Goal: Information Seeking & Learning: Check status

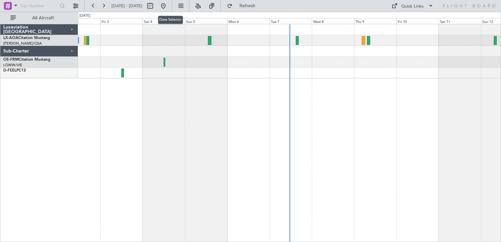
click at [185, 13] on mat-tooltip-component "Date Selector" at bounding box center [171, 19] width 34 height 17
click at [169, 3] on button at bounding box center [163, 6] width 11 height 11
click at [169, 4] on button at bounding box center [163, 6] width 11 height 11
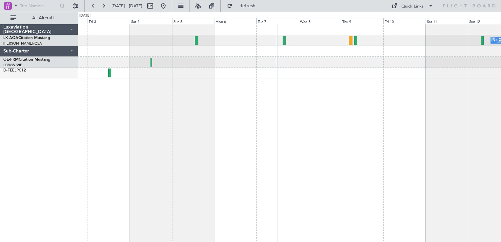
click at [295, 86] on div "No Crew [GEOGRAPHIC_DATA] ([GEOGRAPHIC_DATA]) No Crew [GEOGRAPHIC_DATA] ([GEOGR…" at bounding box center [289, 133] width 423 height 218
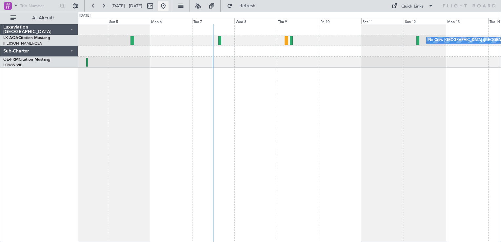
click at [169, 4] on button at bounding box center [163, 6] width 11 height 11
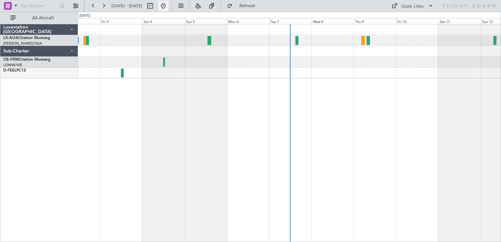
click at [169, 7] on button at bounding box center [163, 6] width 11 height 11
click at [169, 6] on button at bounding box center [163, 6] width 11 height 11
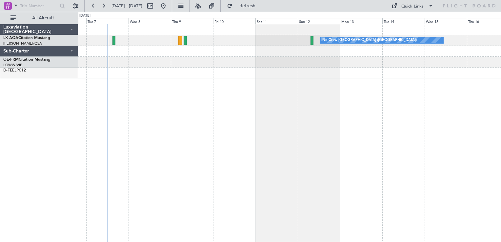
click at [144, 99] on div "No Crew [GEOGRAPHIC_DATA] ([GEOGRAPHIC_DATA])" at bounding box center [289, 133] width 423 height 218
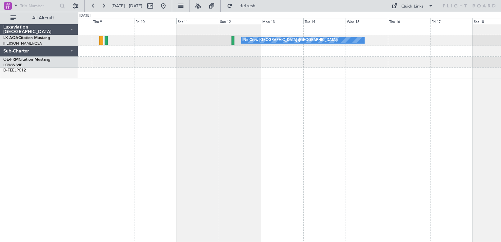
click at [262, 156] on div "No Crew [GEOGRAPHIC_DATA] ([GEOGRAPHIC_DATA]) Planned Maint [GEOGRAPHIC_DATA]" at bounding box center [289, 133] width 423 height 218
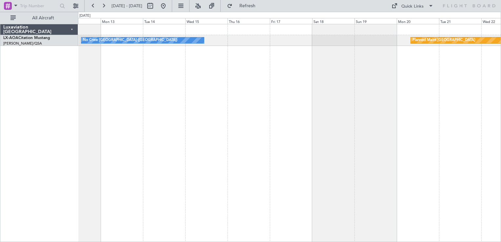
click at [164, 119] on div "No Crew [GEOGRAPHIC_DATA] ([GEOGRAPHIC_DATA]) Planned Maint [GEOGRAPHIC_DATA] N…" at bounding box center [289, 133] width 423 height 218
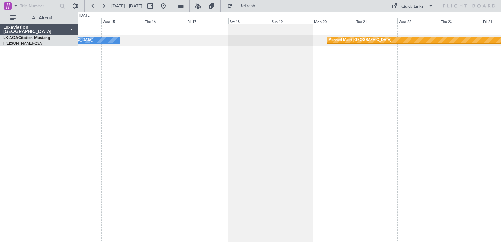
click at [183, 125] on div "No Crew [GEOGRAPHIC_DATA] ([GEOGRAPHIC_DATA]) Planned Maint [GEOGRAPHIC_DATA] N…" at bounding box center [289, 133] width 423 height 218
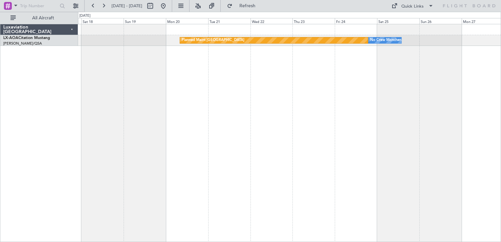
click at [211, 142] on div "Planned Maint [GEOGRAPHIC_DATA] No Crew [GEOGRAPHIC_DATA] No Crew [GEOGRAPHIC_D…" at bounding box center [289, 133] width 423 height 218
click at [389, 49] on div "Planned Maint [GEOGRAPHIC_DATA] No Crew [GEOGRAPHIC_DATA] No Crew [GEOGRAPHIC_D…" at bounding box center [289, 133] width 423 height 218
click at [225, 116] on div "Planned Maint [GEOGRAPHIC_DATA] No Crew [GEOGRAPHIC_DATA] No Crew [GEOGRAPHIC_D…" at bounding box center [289, 133] width 423 height 218
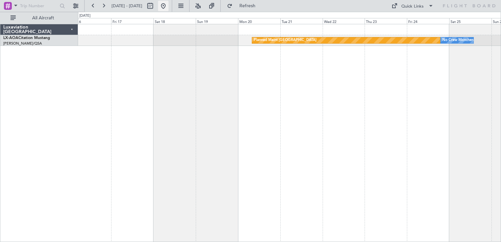
click at [169, 6] on button at bounding box center [163, 6] width 11 height 11
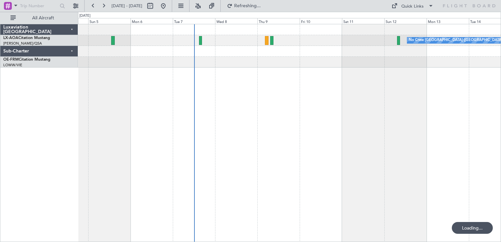
click at [205, 93] on div "No Crew [GEOGRAPHIC_DATA] ([GEOGRAPHIC_DATA])" at bounding box center [289, 133] width 423 height 218
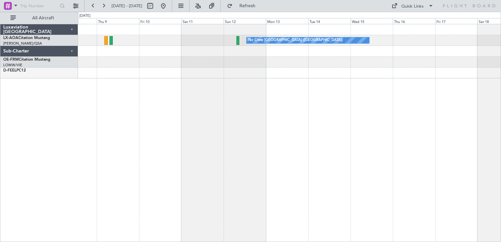
click at [211, 112] on div "No Crew [GEOGRAPHIC_DATA] ([GEOGRAPHIC_DATA]) Planned Maint [GEOGRAPHIC_DATA]" at bounding box center [289, 133] width 423 height 218
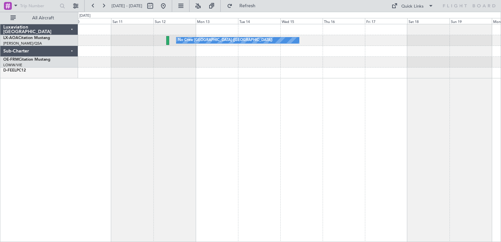
click at [167, 135] on div "No Crew [GEOGRAPHIC_DATA] ([GEOGRAPHIC_DATA]) Planned Maint [GEOGRAPHIC_DATA]" at bounding box center [289, 133] width 423 height 218
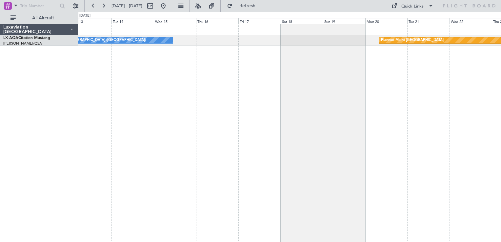
click at [335, 86] on div "No Crew [GEOGRAPHIC_DATA] ([GEOGRAPHIC_DATA]) Planned Maint [GEOGRAPHIC_DATA] N…" at bounding box center [289, 133] width 423 height 218
click at [257, 117] on div "No Crew [GEOGRAPHIC_DATA] ([GEOGRAPHIC_DATA]) Planned Maint [GEOGRAPHIC_DATA] N…" at bounding box center [289, 133] width 423 height 218
click at [253, 111] on div "No Crew [GEOGRAPHIC_DATA] ([GEOGRAPHIC_DATA]) Planned Maint [GEOGRAPHIC_DATA] N…" at bounding box center [289, 133] width 423 height 218
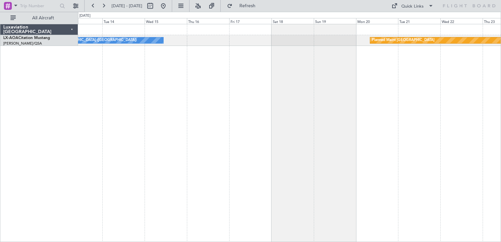
click at [228, 74] on div "No Crew [GEOGRAPHIC_DATA] ([GEOGRAPHIC_DATA]) Planned Maint [GEOGRAPHIC_DATA] N…" at bounding box center [289, 133] width 423 height 218
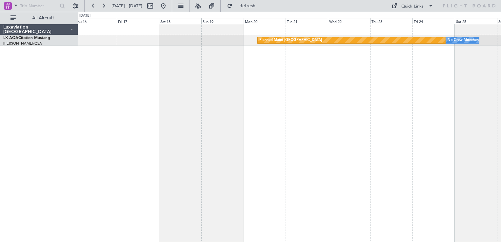
click at [461, 52] on div "Planned Maint [GEOGRAPHIC_DATA] No Crew [GEOGRAPHIC_DATA] No Crew [GEOGRAPHIC_D…" at bounding box center [289, 133] width 423 height 218
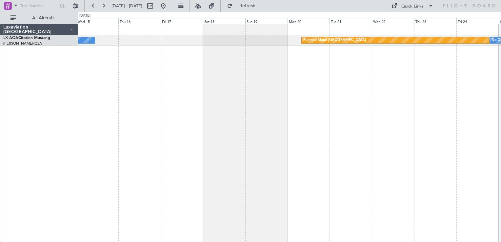
click at [245, 75] on div "Planned Maint [GEOGRAPHIC_DATA] No Crew [GEOGRAPHIC_DATA] ([GEOGRAPHIC_DATA]) N…" at bounding box center [289, 133] width 423 height 218
click at [319, 76] on div "Planned Maint [GEOGRAPHIC_DATA] No Crew [GEOGRAPHIC_DATA] ([GEOGRAPHIC_DATA]) N…" at bounding box center [289, 133] width 423 height 218
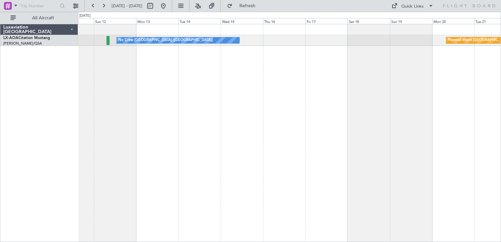
click at [361, 98] on div "Planned Maint [GEOGRAPHIC_DATA] No Crew [GEOGRAPHIC_DATA] ([GEOGRAPHIC_DATA])" at bounding box center [289, 133] width 423 height 218
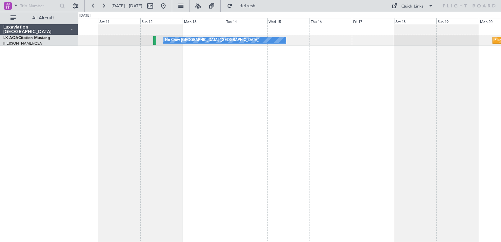
click at [237, 150] on div "Planned Maint [GEOGRAPHIC_DATA] No Crew [GEOGRAPHIC_DATA] ([GEOGRAPHIC_DATA])" at bounding box center [289, 133] width 423 height 218
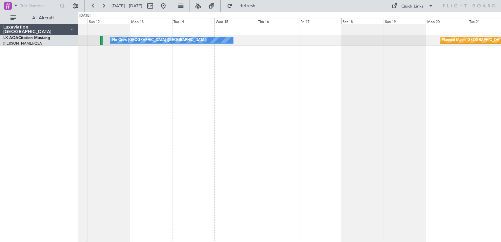
click at [251, 54] on div "Planned Maint [GEOGRAPHIC_DATA] No Crew [GEOGRAPHIC_DATA] ([GEOGRAPHIC_DATA])" at bounding box center [289, 133] width 423 height 218
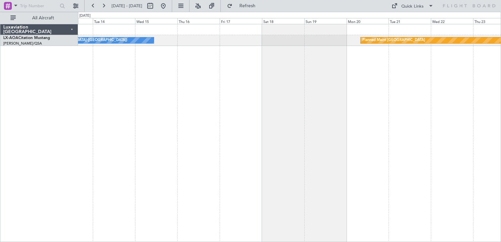
click at [247, 71] on div "Planned Maint [GEOGRAPHIC_DATA] No Crew [GEOGRAPHIC_DATA] ([GEOGRAPHIC_DATA]) N…" at bounding box center [289, 133] width 423 height 218
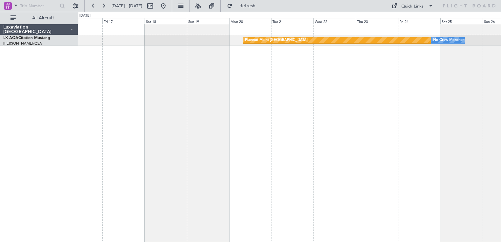
click at [255, 76] on div "Planned Maint [GEOGRAPHIC_DATA] No Crew [GEOGRAPHIC_DATA] No Crew [GEOGRAPHIC_D…" at bounding box center [289, 133] width 423 height 218
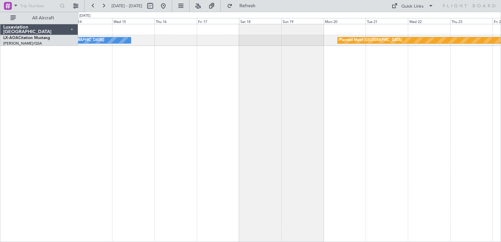
click at [278, 97] on div "Planned Maint [GEOGRAPHIC_DATA] No Crew [GEOGRAPHIC_DATA] ([GEOGRAPHIC_DATA]) N…" at bounding box center [289, 133] width 423 height 218
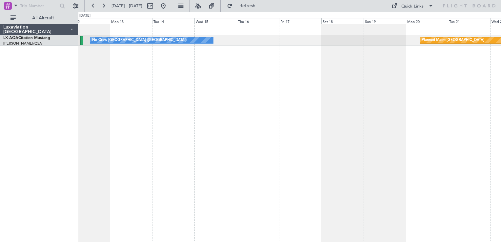
click at [261, 102] on div "Planned Maint [GEOGRAPHIC_DATA] No Crew [GEOGRAPHIC_DATA] ([GEOGRAPHIC_DATA])" at bounding box center [289, 133] width 423 height 218
click at [273, 65] on div "Planned Maint [GEOGRAPHIC_DATA] No Crew [GEOGRAPHIC_DATA] ([GEOGRAPHIC_DATA])" at bounding box center [289, 133] width 423 height 218
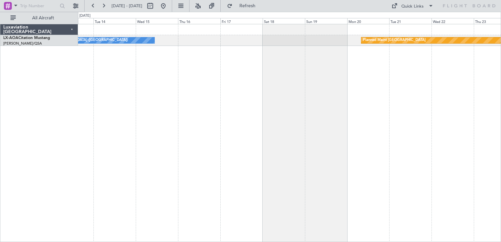
click at [196, 123] on div "Planned Maint [GEOGRAPHIC_DATA] No Crew [GEOGRAPHIC_DATA] ([GEOGRAPHIC_DATA]) N…" at bounding box center [289, 133] width 423 height 218
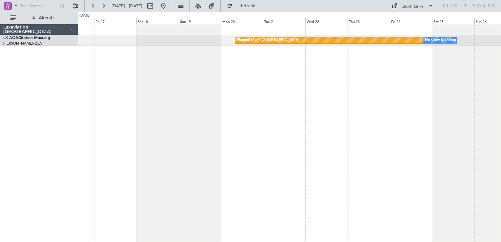
click at [265, 132] on div "Planned Maint [GEOGRAPHIC_DATA] No Crew [GEOGRAPHIC_DATA] No Crew [GEOGRAPHIC_D…" at bounding box center [289, 133] width 423 height 218
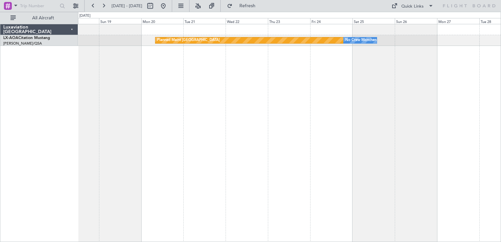
click at [337, 100] on div "Planned Maint [GEOGRAPHIC_DATA] No Crew [GEOGRAPHIC_DATA]" at bounding box center [289, 133] width 423 height 218
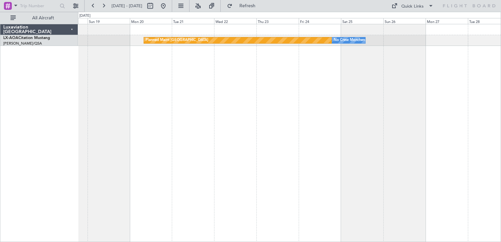
click at [344, 58] on div "Planned Maint [GEOGRAPHIC_DATA] No Crew [GEOGRAPHIC_DATA]" at bounding box center [289, 133] width 423 height 218
click at [315, 89] on div "Planned Maint [GEOGRAPHIC_DATA] No Crew [GEOGRAPHIC_DATA]" at bounding box center [289, 133] width 423 height 218
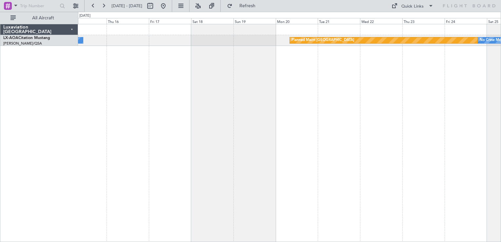
click at [224, 100] on div "Planned Maint [GEOGRAPHIC_DATA] No Crew [GEOGRAPHIC_DATA] No Crew [GEOGRAPHIC_D…" at bounding box center [289, 133] width 423 height 218
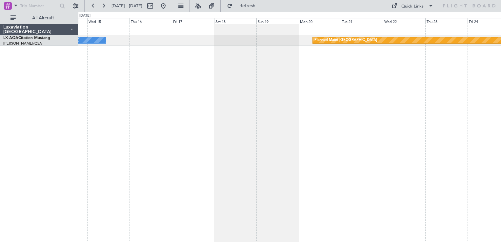
click at [254, 85] on div "Planned Maint [GEOGRAPHIC_DATA] No Crew [GEOGRAPHIC_DATA] No Crew [GEOGRAPHIC_D…" at bounding box center [289, 133] width 423 height 218
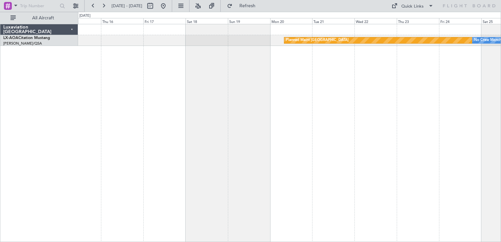
click at [347, 125] on div "Planned Maint [GEOGRAPHIC_DATA] No Crew [GEOGRAPHIC_DATA] No Crew [GEOGRAPHIC_D…" at bounding box center [289, 133] width 423 height 218
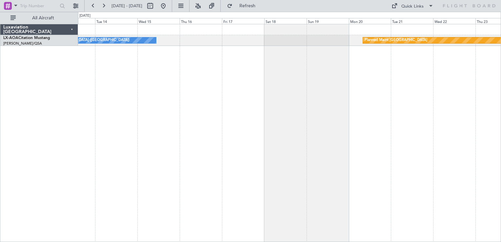
click at [345, 125] on div "Planned Maint [GEOGRAPHIC_DATA] No Crew [GEOGRAPHIC_DATA] ([GEOGRAPHIC_DATA]) N…" at bounding box center [289, 133] width 423 height 218
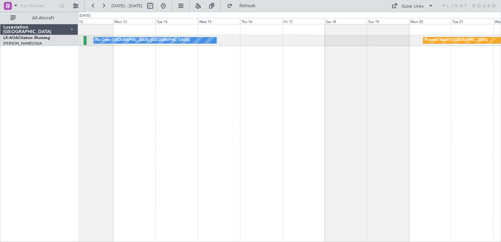
click at [239, 187] on div "Planned Maint [GEOGRAPHIC_DATA] No Crew [GEOGRAPHIC_DATA] ([GEOGRAPHIC_DATA])" at bounding box center [289, 133] width 423 height 218
click at [240, 110] on div "Planned Maint [GEOGRAPHIC_DATA] No Crew [GEOGRAPHIC_DATA] ([GEOGRAPHIC_DATA])" at bounding box center [289, 133] width 423 height 218
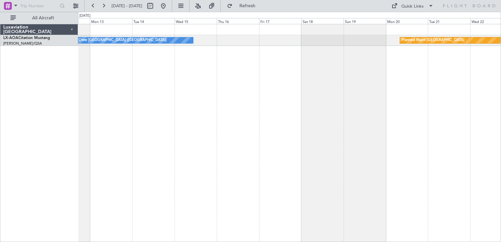
click at [386, 95] on div "Planned Maint [GEOGRAPHIC_DATA] No Crew [GEOGRAPHIC_DATA] ([GEOGRAPHIC_DATA]) N…" at bounding box center [289, 133] width 423 height 218
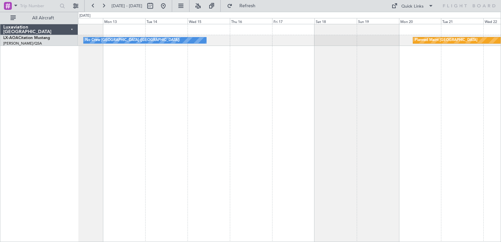
click at [454, 66] on div "Planned Maint [GEOGRAPHIC_DATA] No Crew [GEOGRAPHIC_DATA] ([GEOGRAPHIC_DATA]) N…" at bounding box center [289, 133] width 423 height 218
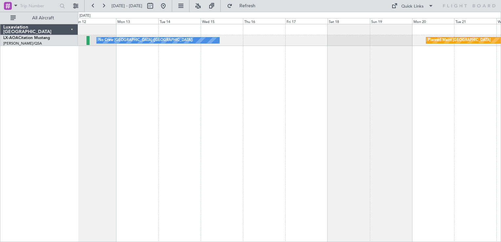
click at [262, 101] on div "Planned Maint [GEOGRAPHIC_DATA] No Crew [GEOGRAPHIC_DATA] ([GEOGRAPHIC_DATA])" at bounding box center [289, 133] width 423 height 218
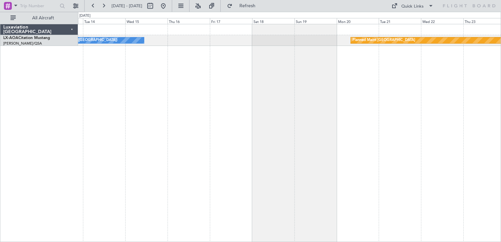
click at [229, 63] on div "Planned Maint [GEOGRAPHIC_DATA] No Crew [GEOGRAPHIC_DATA] ([GEOGRAPHIC_DATA]) N…" at bounding box center [289, 133] width 423 height 218
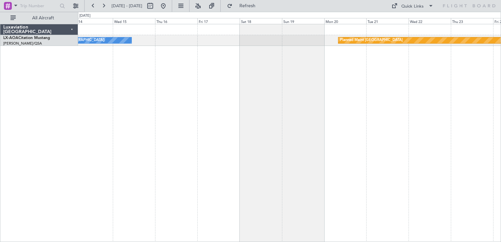
click at [262, 69] on div "Planned Maint [GEOGRAPHIC_DATA] No Crew [GEOGRAPHIC_DATA] ([GEOGRAPHIC_DATA]) N…" at bounding box center [289, 133] width 423 height 218
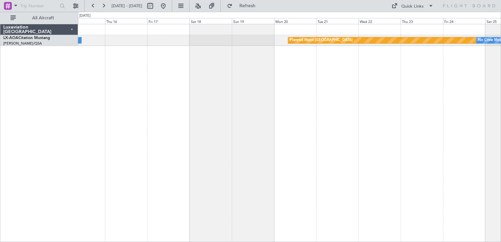
click at [298, 60] on div "Planned Maint [GEOGRAPHIC_DATA] No Crew [GEOGRAPHIC_DATA] ([GEOGRAPHIC_DATA]) N…" at bounding box center [289, 133] width 423 height 218
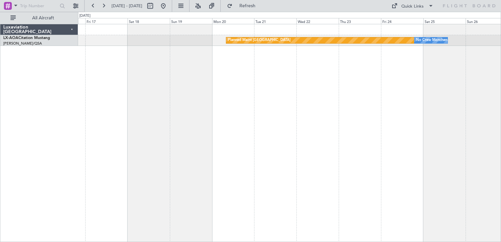
click at [284, 80] on div "Planned Maint [GEOGRAPHIC_DATA] No Crew [GEOGRAPHIC_DATA] No Crew [GEOGRAPHIC_D…" at bounding box center [289, 133] width 423 height 218
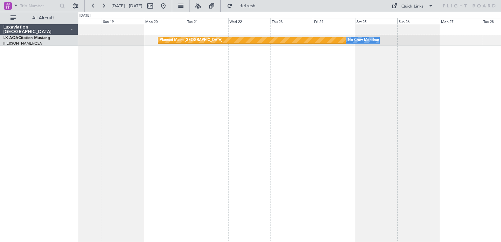
click at [369, 73] on div "Planned Maint [GEOGRAPHIC_DATA] No Crew [GEOGRAPHIC_DATA]" at bounding box center [289, 133] width 423 height 218
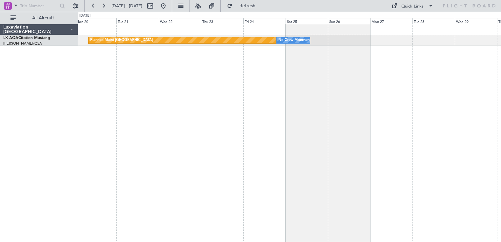
click at [331, 92] on div "Planned Maint [GEOGRAPHIC_DATA] No Crew [GEOGRAPHIC_DATA] No Crew Sabadell" at bounding box center [289, 133] width 423 height 218
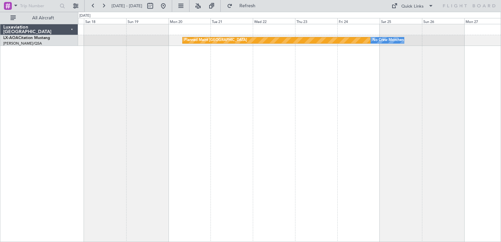
click at [250, 136] on div "Planned Maint [GEOGRAPHIC_DATA] No Crew [GEOGRAPHIC_DATA] No Crew [GEOGRAPHIC_D…" at bounding box center [289, 133] width 423 height 218
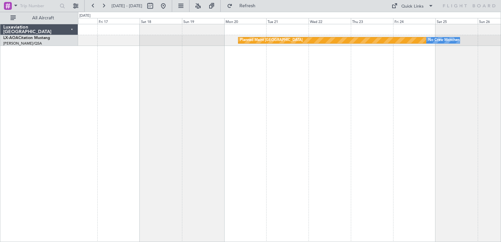
click at [219, 133] on div "Planned Maint [GEOGRAPHIC_DATA] No Crew [GEOGRAPHIC_DATA] No Crew [GEOGRAPHIC_D…" at bounding box center [289, 133] width 423 height 218
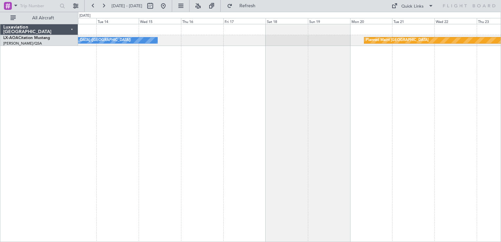
click at [412, 75] on div "Planned Maint [GEOGRAPHIC_DATA] No Crew [GEOGRAPHIC_DATA] ([GEOGRAPHIC_DATA]) N…" at bounding box center [289, 133] width 423 height 218
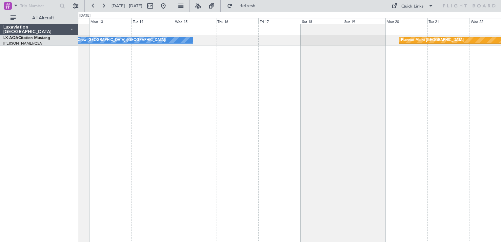
click at [424, 98] on div "Planned Maint [GEOGRAPHIC_DATA] No Crew [GEOGRAPHIC_DATA] ([GEOGRAPHIC_DATA]) N…" at bounding box center [289, 133] width 423 height 218
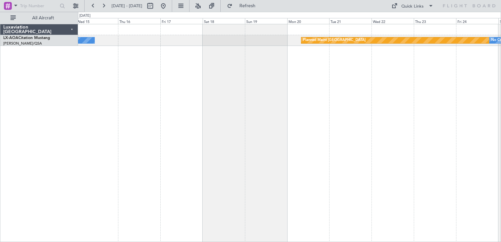
click at [261, 112] on div "Planned Maint [GEOGRAPHIC_DATA] No Crew [GEOGRAPHIC_DATA] ([GEOGRAPHIC_DATA]) N…" at bounding box center [289, 133] width 423 height 218
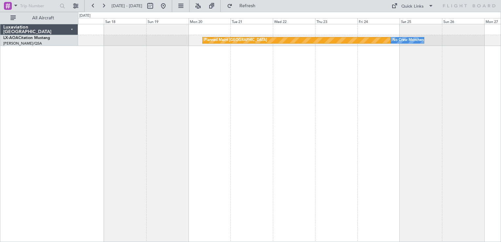
click at [242, 134] on div "Planned Maint [GEOGRAPHIC_DATA] No Crew [GEOGRAPHIC_DATA] No Crew [GEOGRAPHIC_D…" at bounding box center [289, 133] width 423 height 218
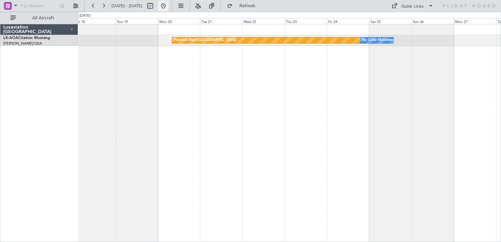
click at [169, 10] on button at bounding box center [163, 6] width 11 height 11
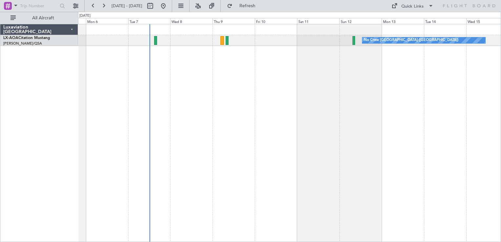
click at [235, 100] on div "No Crew [GEOGRAPHIC_DATA] ([GEOGRAPHIC_DATA])" at bounding box center [289, 133] width 423 height 218
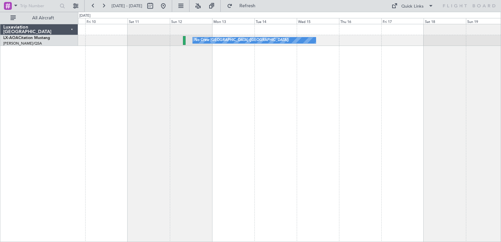
click at [286, 120] on div "No Crew [GEOGRAPHIC_DATA] ([GEOGRAPHIC_DATA]) Planned Maint [GEOGRAPHIC_DATA]" at bounding box center [289, 133] width 423 height 218
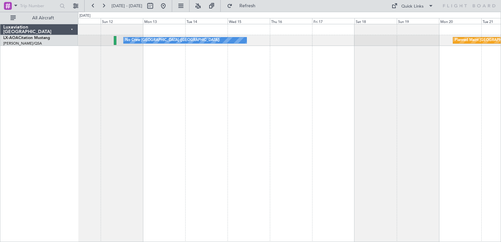
click at [244, 136] on div "No Crew [GEOGRAPHIC_DATA] ([GEOGRAPHIC_DATA]) Planned Maint [GEOGRAPHIC_DATA]" at bounding box center [289, 133] width 423 height 218
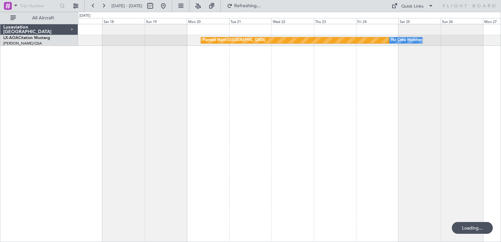
click at [240, 141] on div "Planned Maint [GEOGRAPHIC_DATA] No Crew [GEOGRAPHIC_DATA] No Crew [GEOGRAPHIC_D…" at bounding box center [289, 133] width 423 height 218
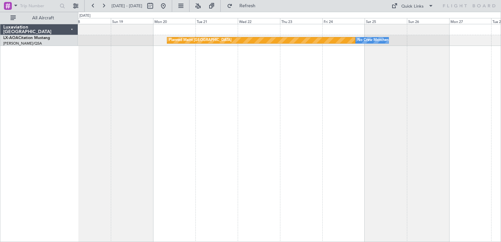
click at [329, 32] on div "Planned Maint [GEOGRAPHIC_DATA] No Crew [GEOGRAPHIC_DATA]" at bounding box center [289, 133] width 423 height 218
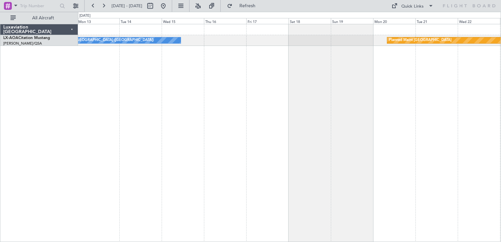
click at [271, 88] on div "Planned Maint [GEOGRAPHIC_DATA] No Crew [GEOGRAPHIC_DATA] ([GEOGRAPHIC_DATA]) N…" at bounding box center [289, 133] width 423 height 218
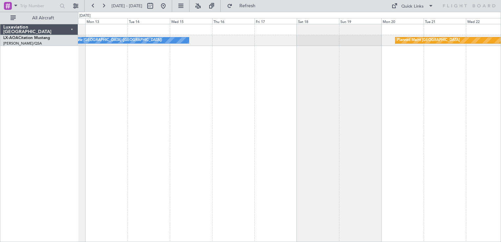
click at [324, 78] on div "No Crew [GEOGRAPHIC_DATA] ([GEOGRAPHIC_DATA]) Planned Maint [GEOGRAPHIC_DATA] N…" at bounding box center [289, 133] width 423 height 218
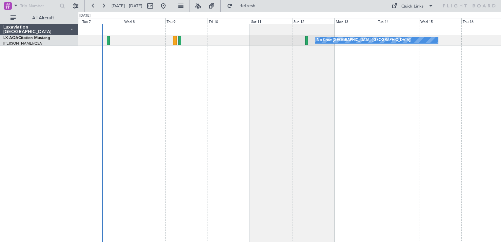
click at [210, 110] on div "No Crew [GEOGRAPHIC_DATA] ([GEOGRAPHIC_DATA])" at bounding box center [289, 133] width 423 height 218
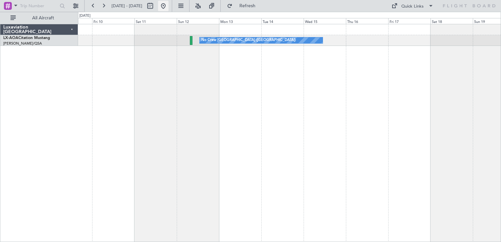
click at [169, 4] on button at bounding box center [163, 6] width 11 height 11
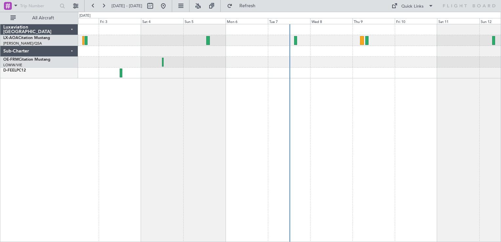
click at [84, 115] on div "No Crew [GEOGRAPHIC_DATA] ([GEOGRAPHIC_DATA]) No Crew [GEOGRAPHIC_DATA] ([GEOGR…" at bounding box center [289, 133] width 423 height 218
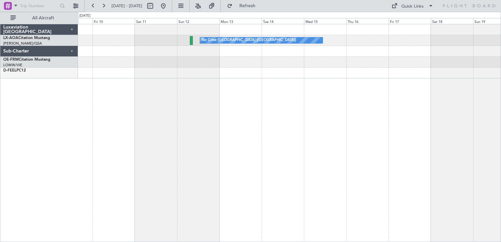
click at [249, 88] on div "No Crew [GEOGRAPHIC_DATA] ([GEOGRAPHIC_DATA]) Planned Maint [GEOGRAPHIC_DATA]" at bounding box center [289, 133] width 423 height 218
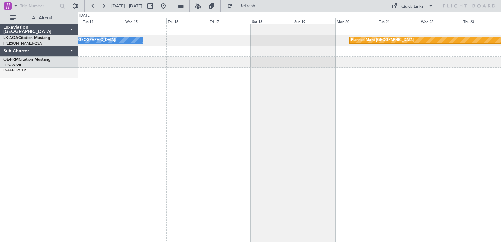
click at [266, 138] on div "No Crew [GEOGRAPHIC_DATA] ([GEOGRAPHIC_DATA]) Planned Maint [GEOGRAPHIC_DATA] N…" at bounding box center [289, 133] width 423 height 218
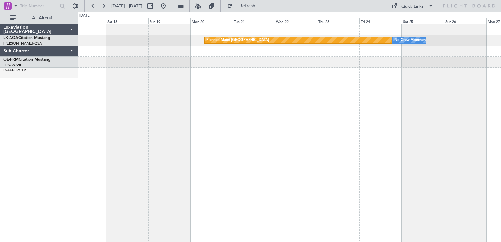
click at [202, 144] on div "Planned Maint [GEOGRAPHIC_DATA] No Crew [GEOGRAPHIC_DATA] No Crew [GEOGRAPHIC_D…" at bounding box center [289, 133] width 423 height 218
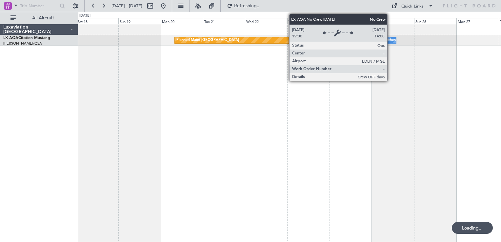
click at [391, 40] on div "No Crew Monchengladbach" at bounding box center [388, 40] width 47 height 10
